Goal: Task Accomplishment & Management: Complete application form

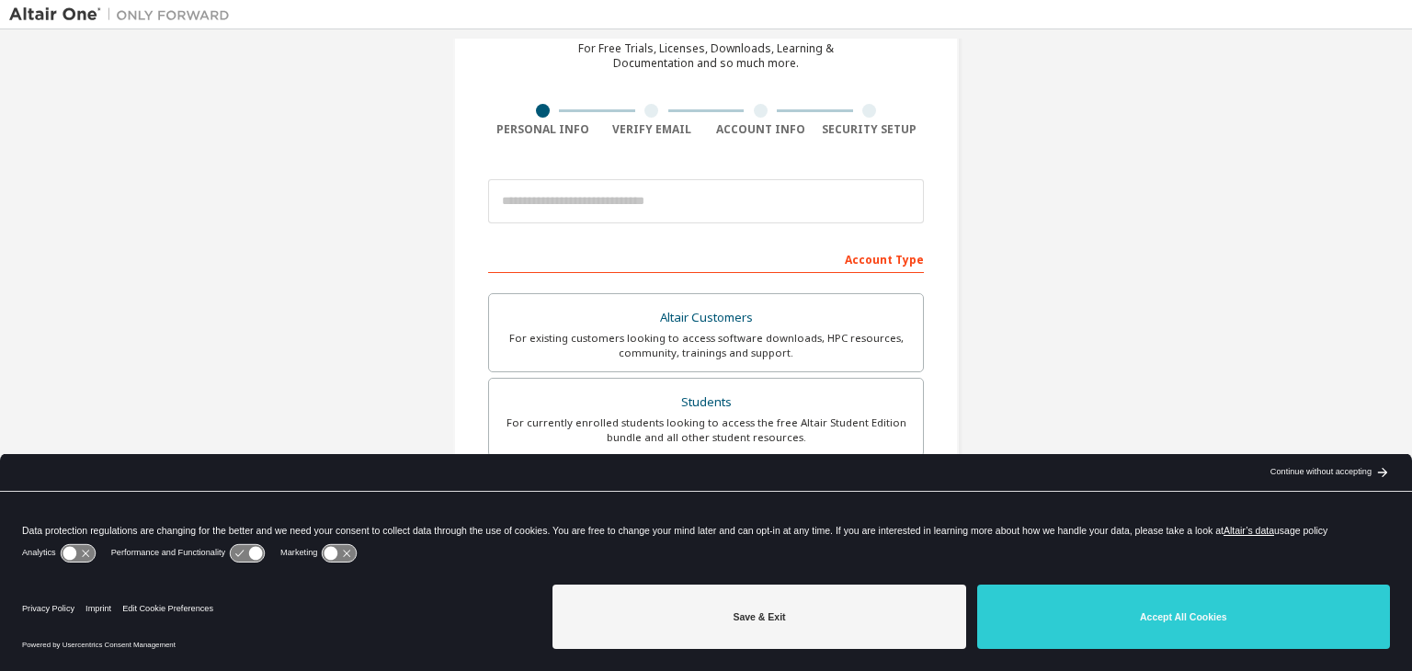
scroll to position [92, 0]
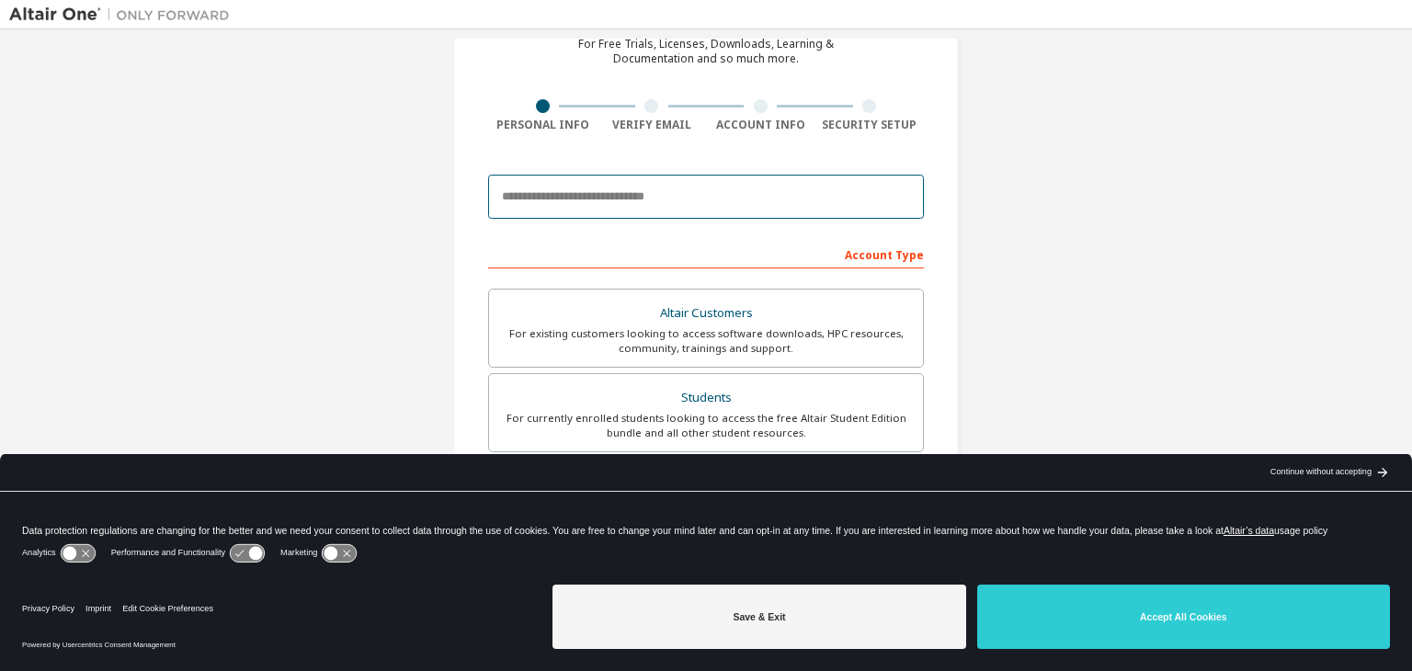
click at [620, 211] on input "email" at bounding box center [706, 197] width 436 height 44
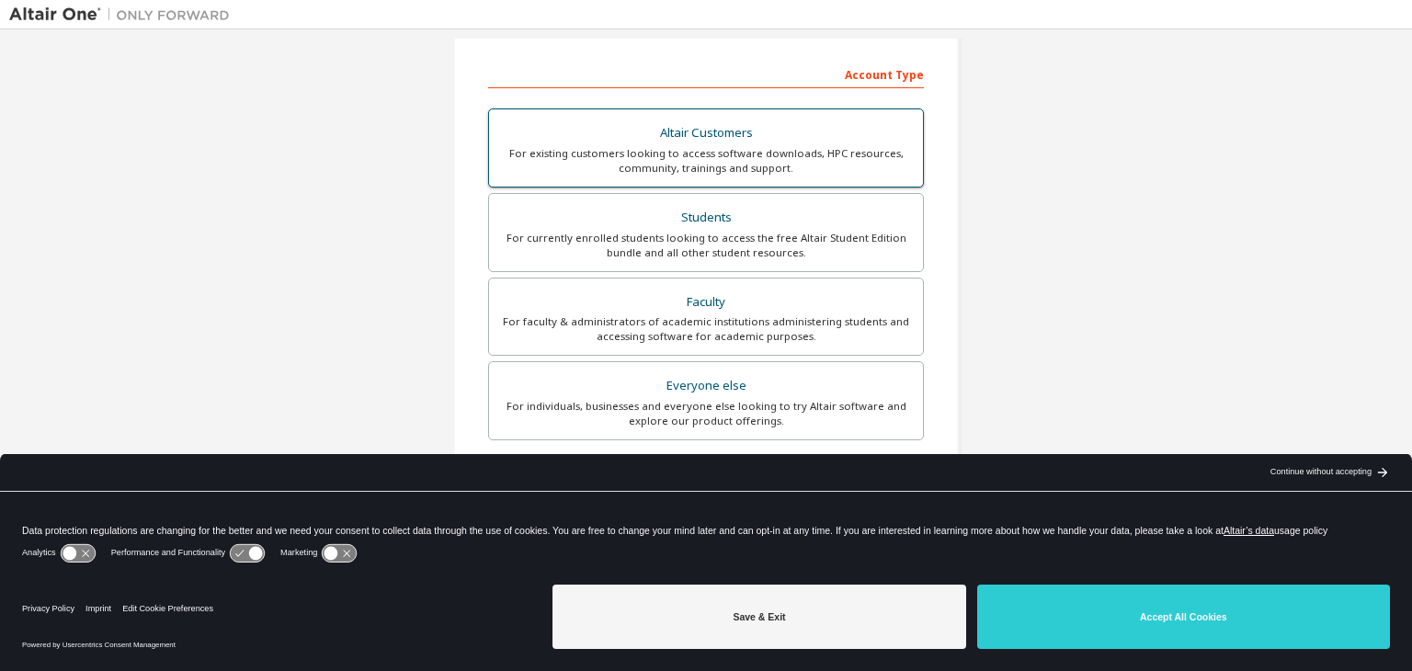
scroll to position [276, 0]
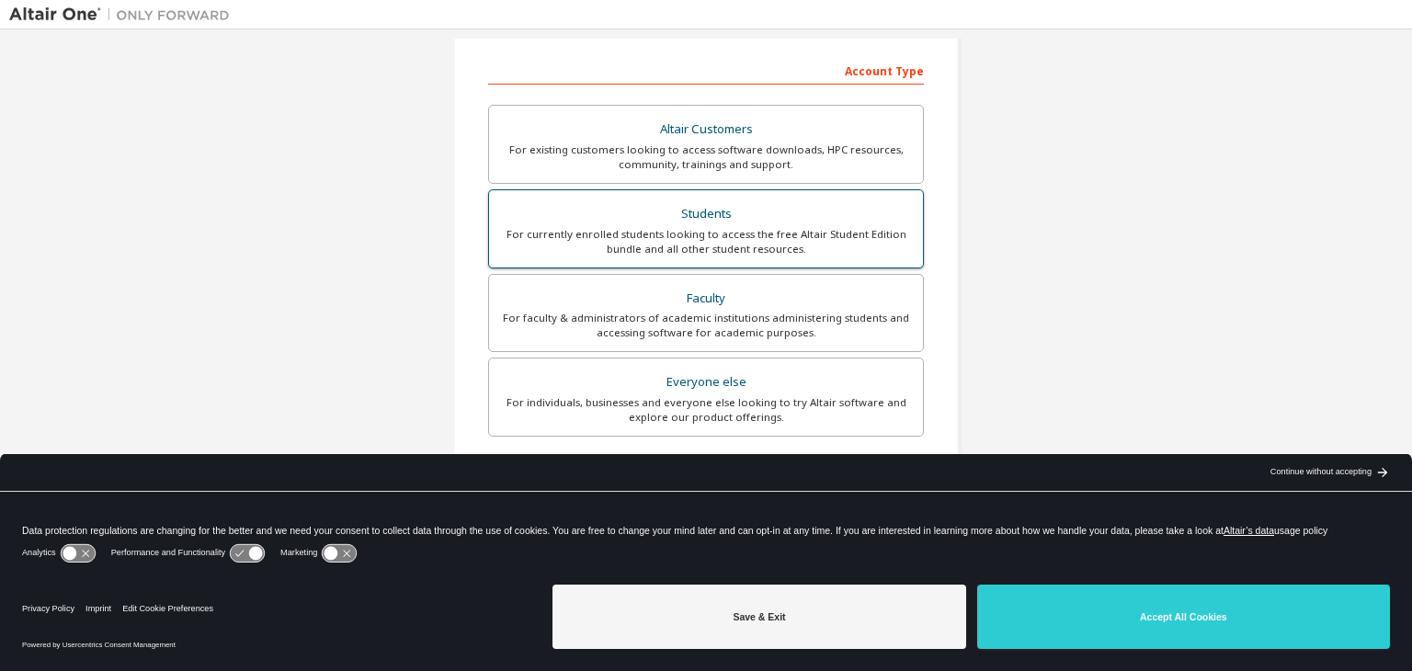
type input "**********"
click at [735, 241] on div "For currently enrolled students looking to access the free Altair Student Editi…" at bounding box center [706, 241] width 412 height 29
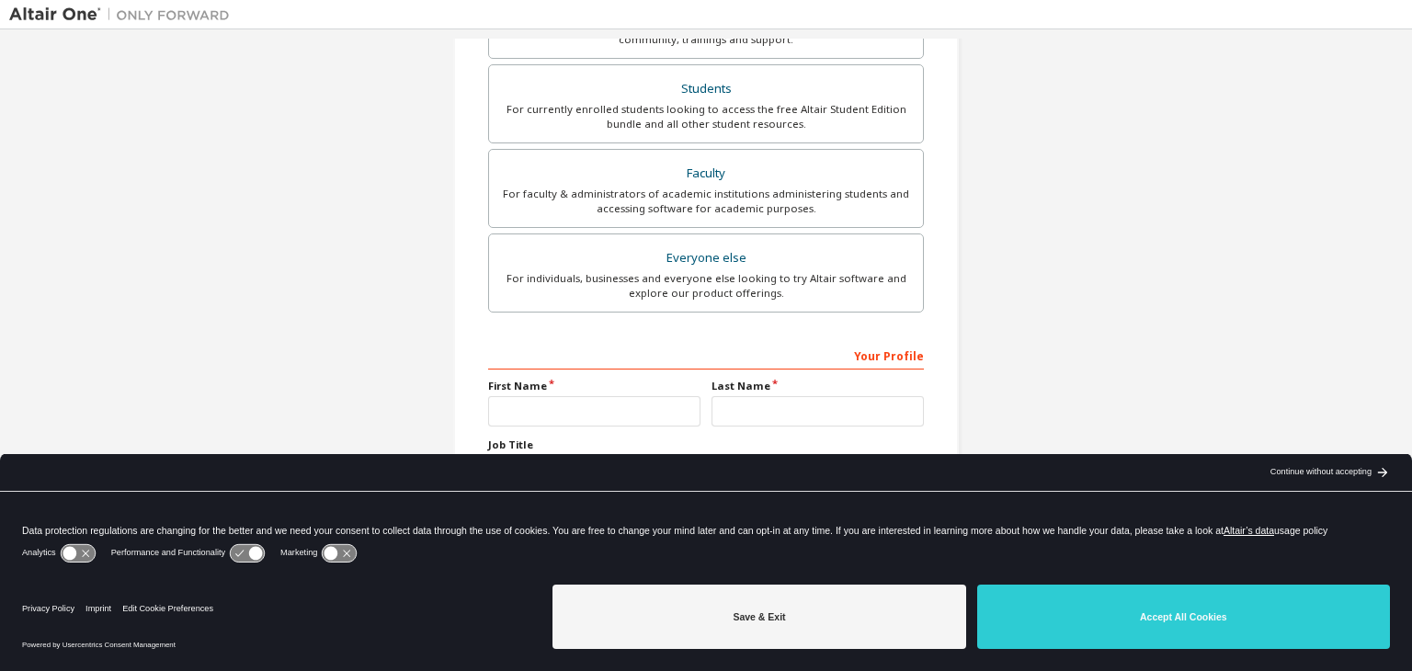
scroll to position [400, 0]
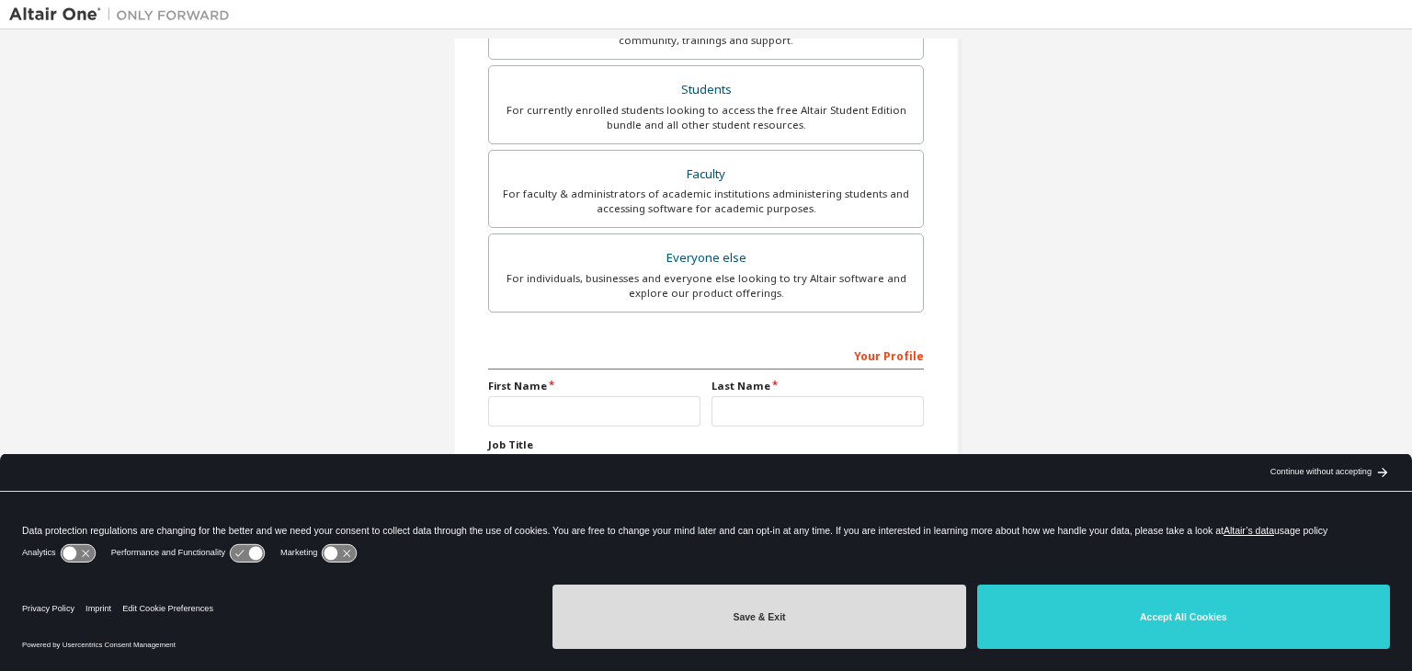
click at [899, 622] on button "Save & Exit" at bounding box center [758, 617] width 413 height 64
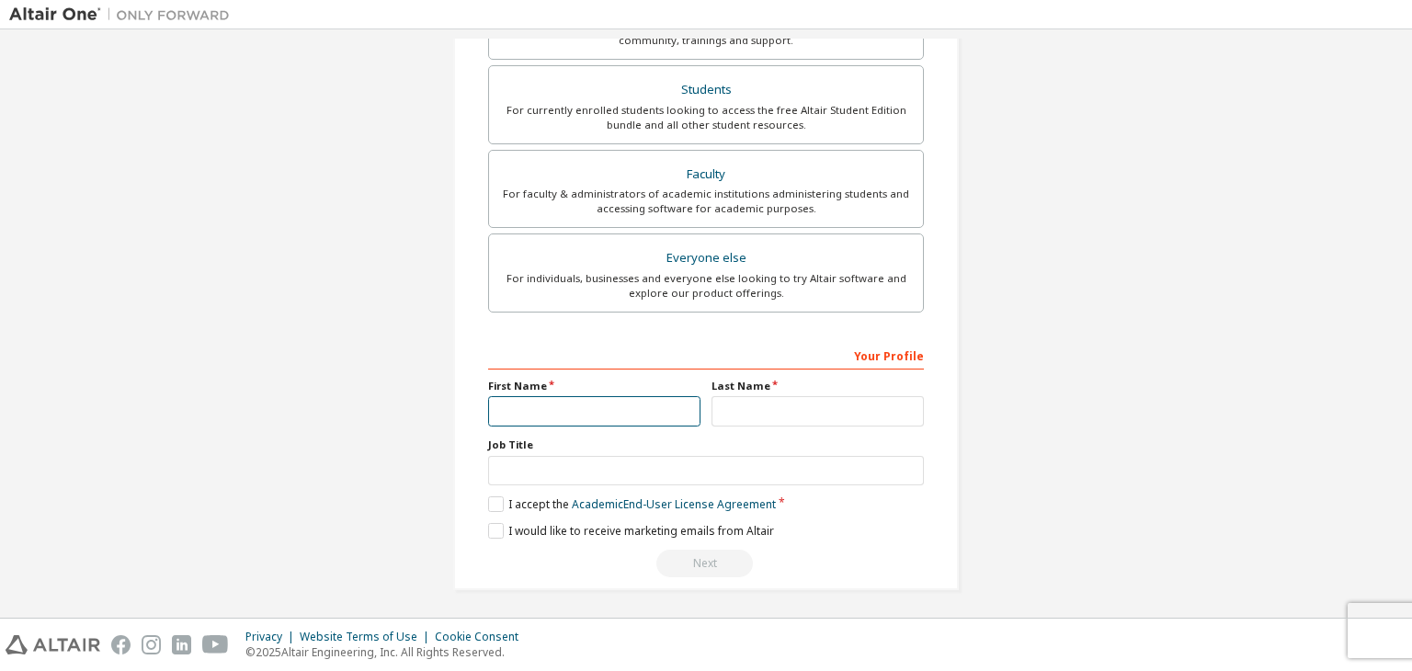
click at [603, 416] on input "text" at bounding box center [594, 411] width 212 height 30
type input "******"
click at [775, 408] on input "text" at bounding box center [818, 411] width 212 height 30
type input "****"
click at [526, 450] on div "Job Title" at bounding box center [706, 462] width 436 height 48
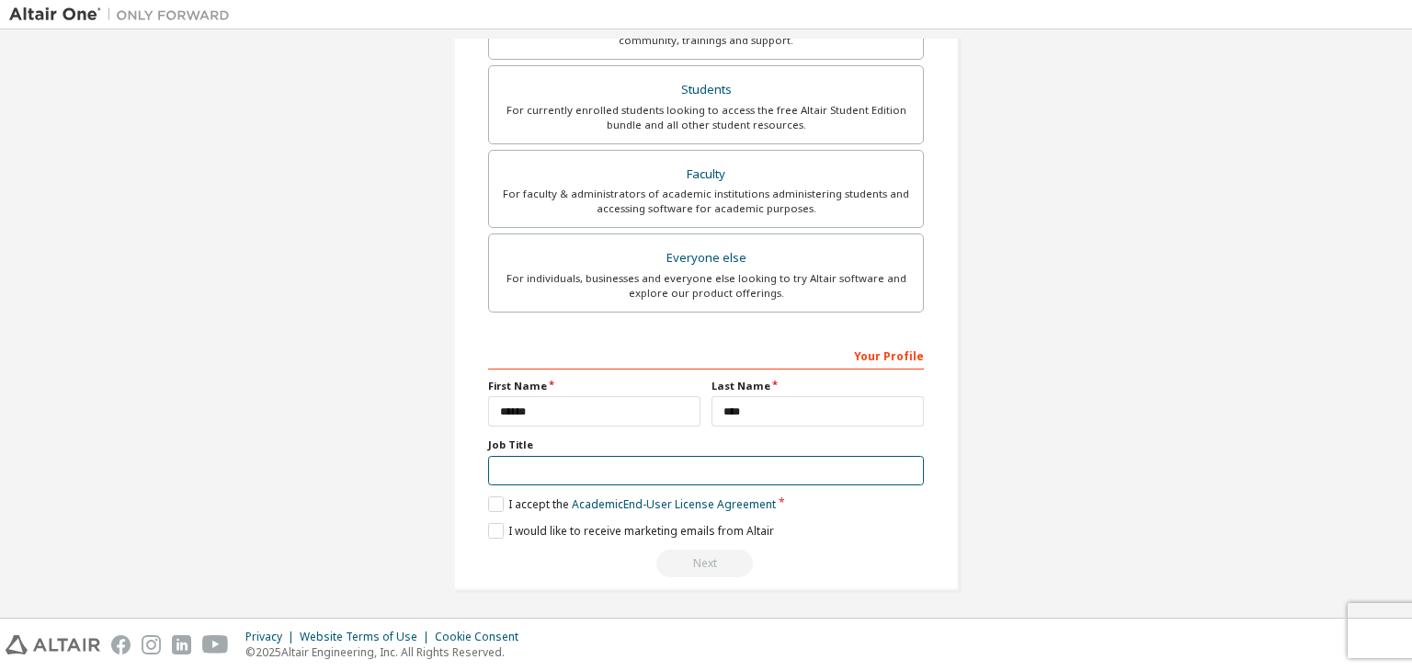
click at [523, 461] on input "text" at bounding box center [706, 471] width 436 height 30
click at [501, 507] on label "I accept the Academic End-User License Agreement" at bounding box center [632, 504] width 288 height 16
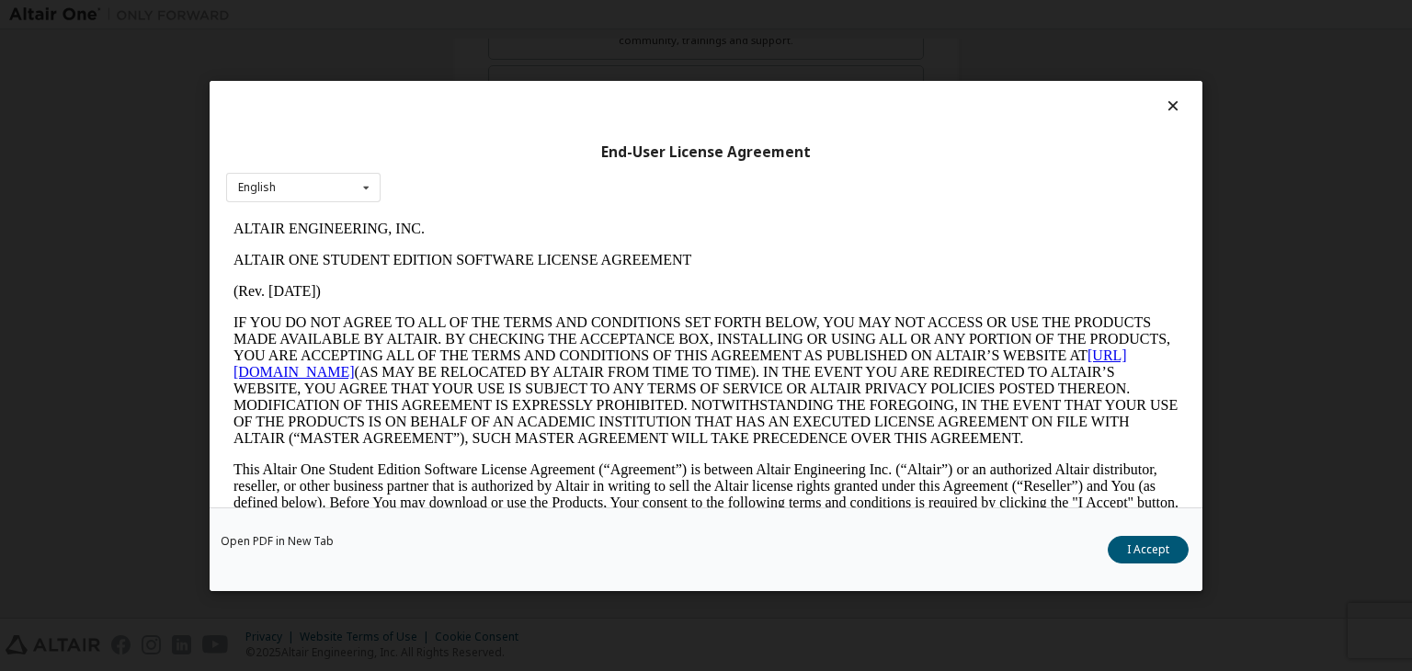
scroll to position [0, 0]
click at [1136, 541] on button "I Accept" at bounding box center [1148, 550] width 81 height 28
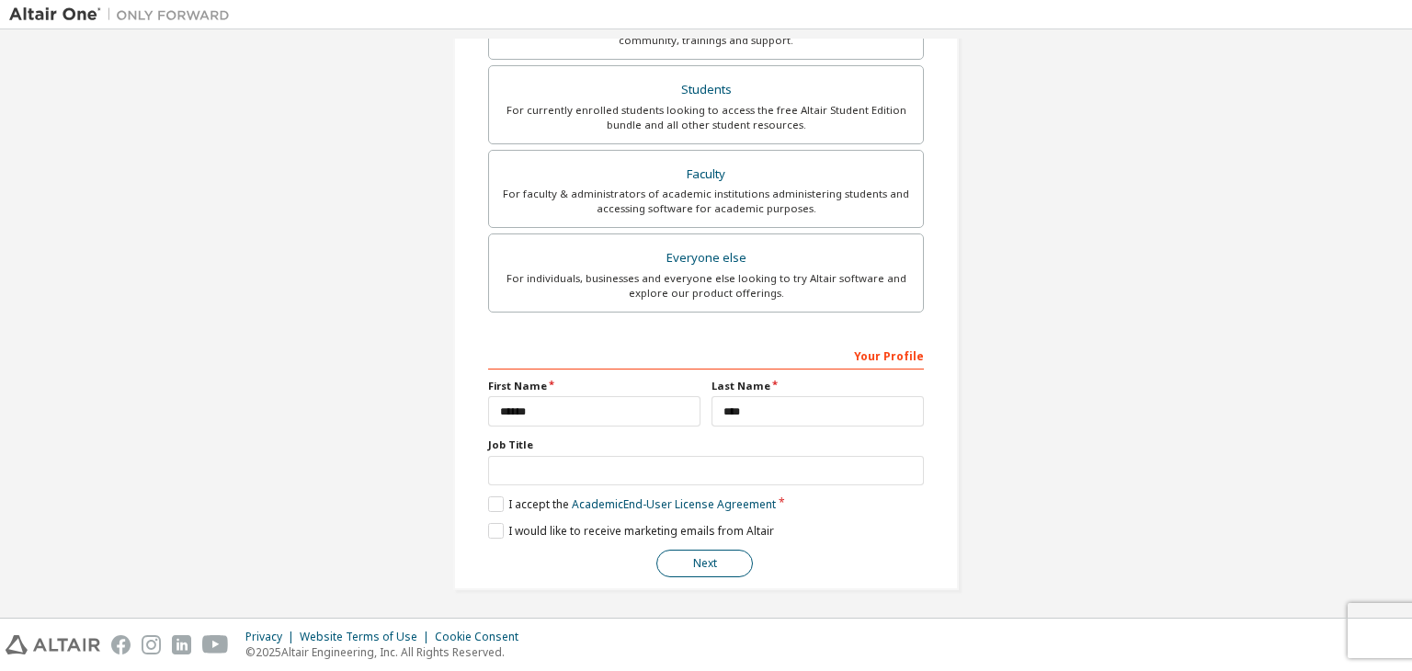
click at [721, 564] on button "Next" at bounding box center [704, 564] width 97 height 28
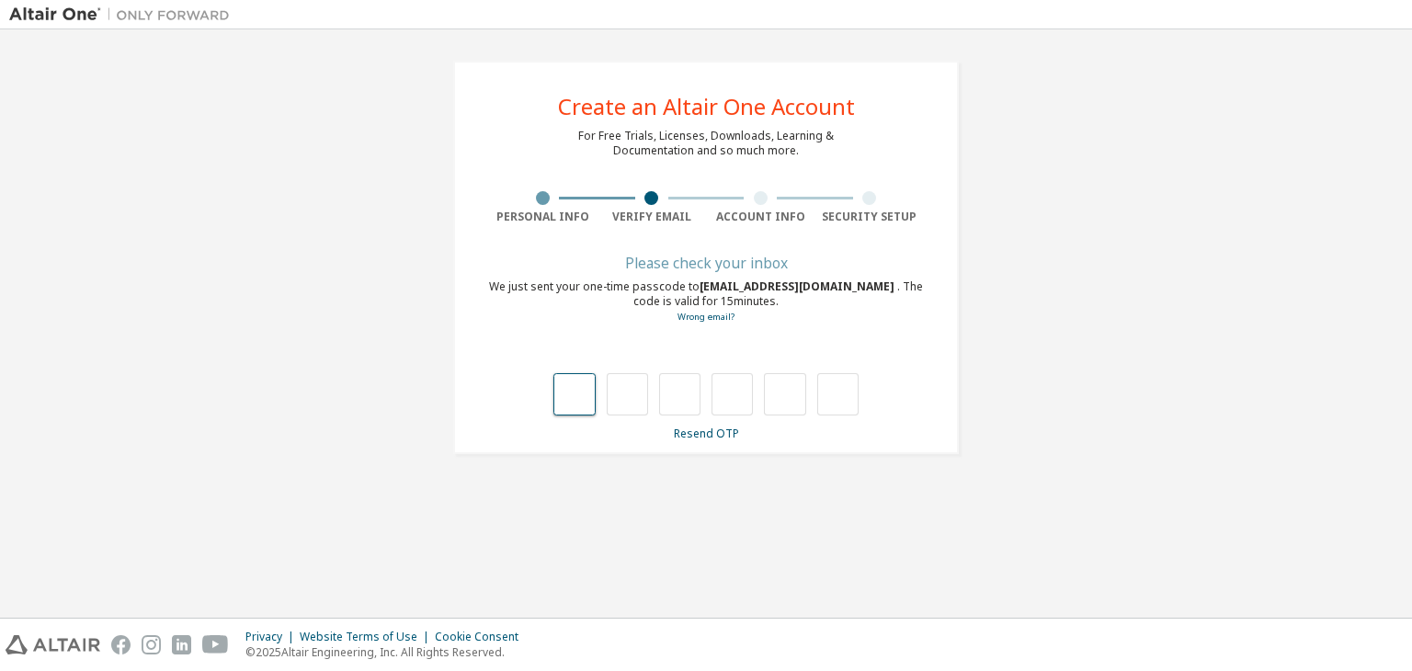
type input "*"
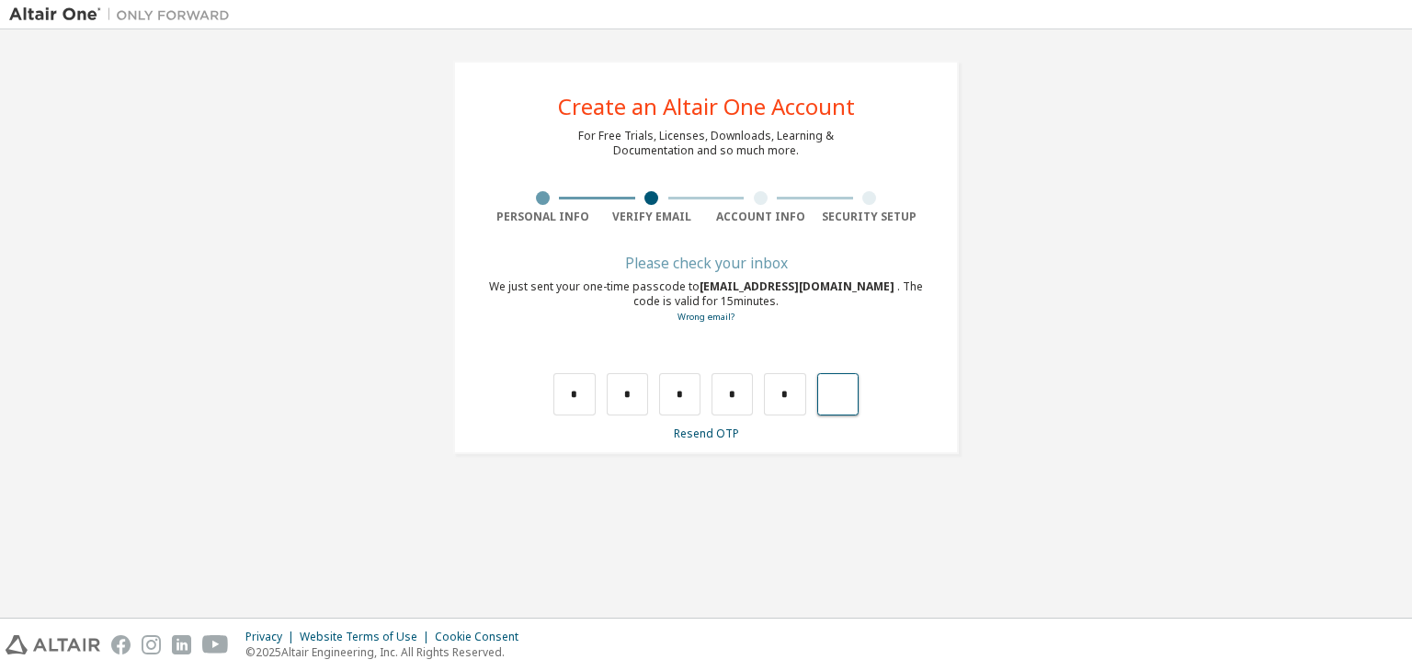
type input "*"
